Goal: Go to known website: Go to known website

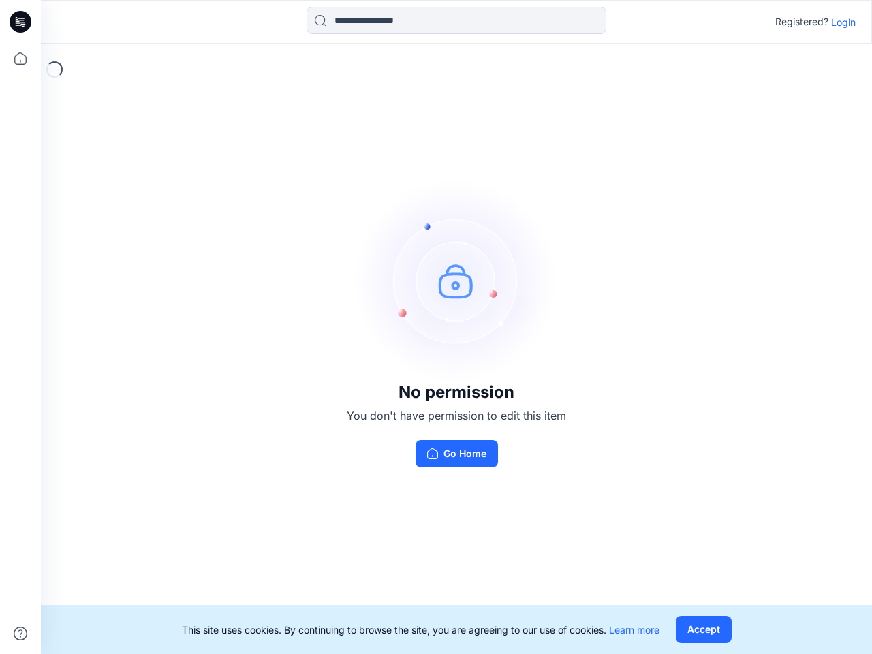
click at [436, 327] on img at bounding box center [456, 281] width 204 height 204
click at [21, 22] on icon at bounding box center [22, 22] width 5 height 1
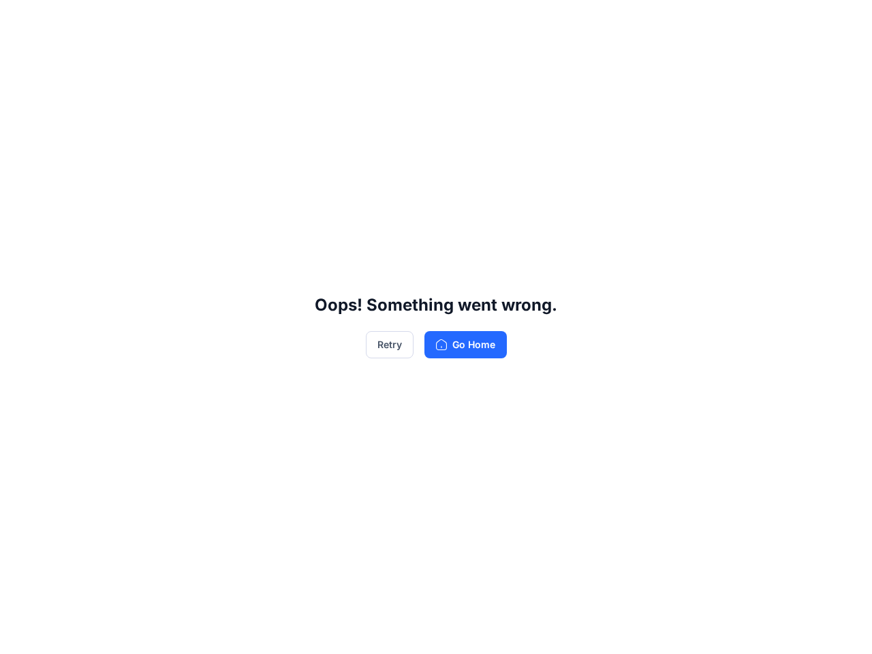
click at [20, 59] on div "Oops! Something went wrong. Retry Go Home" at bounding box center [436, 327] width 872 height 654
click at [20, 634] on div "Oops! Something went wrong. Retry Go Home" at bounding box center [436, 327] width 872 height 654
click at [457, 20] on div "Oops! Something went wrong. Retry Go Home" at bounding box center [436, 327] width 872 height 654
click at [844, 22] on div "Oops! Something went wrong. Retry Go Home" at bounding box center [436, 327] width 872 height 654
click at [703, 630] on div "Oops! Something went wrong. Retry Go Home" at bounding box center [436, 327] width 872 height 654
